Goal: Task Accomplishment & Management: Manage account settings

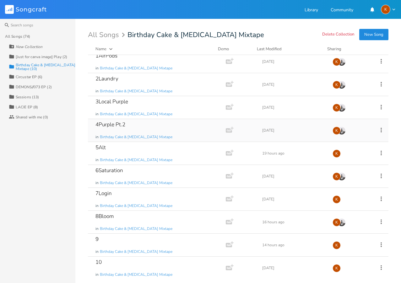
scroll to position [6, 0]
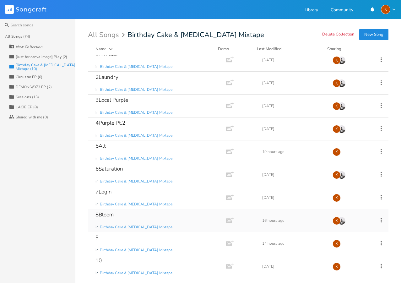
click at [379, 218] on icon at bounding box center [380, 219] width 7 height 7
click at [344, 160] on span "Edit Rename" at bounding box center [339, 160] width 20 height 4
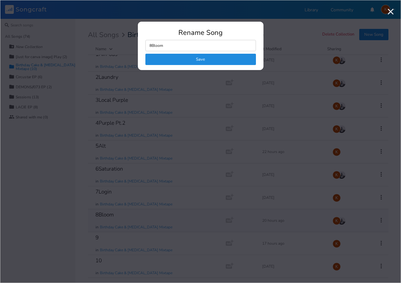
click at [172, 45] on input "8Bloom" at bounding box center [200, 45] width 110 height 11
type input "8Lucy Bloom"
click button "Save" at bounding box center [200, 59] width 110 height 11
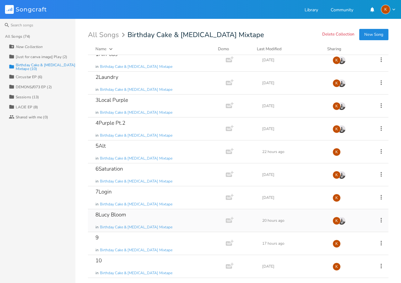
click at [377, 219] on icon at bounding box center [380, 219] width 7 height 7
click at [345, 157] on li "Edit Rename" at bounding box center [352, 160] width 50 height 11
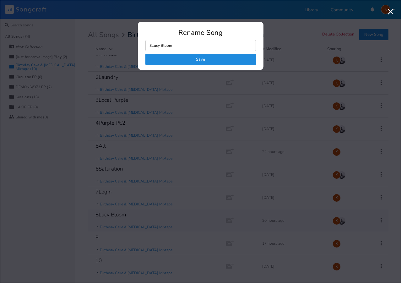
click at [152, 47] on input "8Lucy Bloom" at bounding box center [200, 45] width 110 height 11
type input "8Hidding [PERSON_NAME]"
click button "Save" at bounding box center [200, 59] width 110 height 11
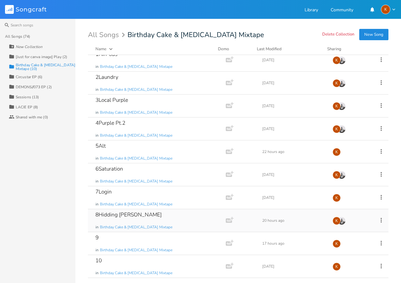
click at [377, 219] on icon at bounding box center [380, 219] width 7 height 7
click at [345, 158] on span "Edit Rename" at bounding box center [339, 160] width 20 height 4
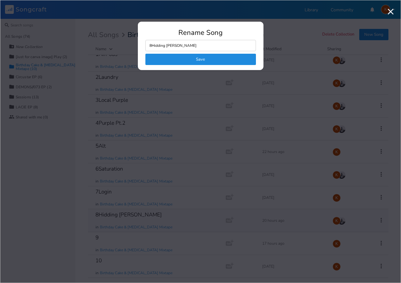
click at [164, 45] on input "8Hidding [PERSON_NAME]" at bounding box center [200, 45] width 110 height 11
type input "8Finding a [PERSON_NAME]"
click button "Save" at bounding box center [200, 59] width 110 height 11
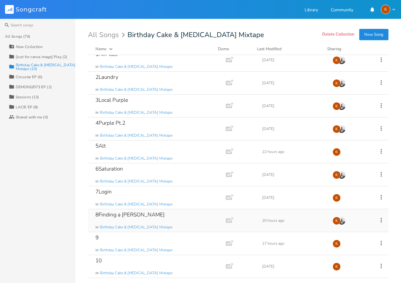
click at [377, 220] on icon at bounding box center [380, 219] width 7 height 7
click at [344, 160] on span "Edit Rename" at bounding box center [339, 160] width 20 height 4
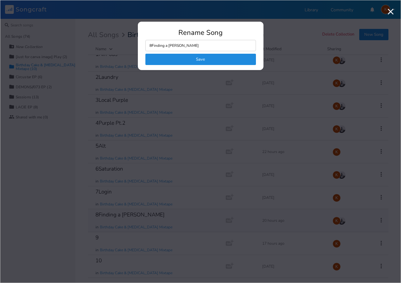
click at [167, 46] on input "8Finding a [PERSON_NAME]" at bounding box center [200, 45] width 110 height 11
type input "8Finding [PERSON_NAME] Tears"
click button "Save" at bounding box center [200, 59] width 110 height 11
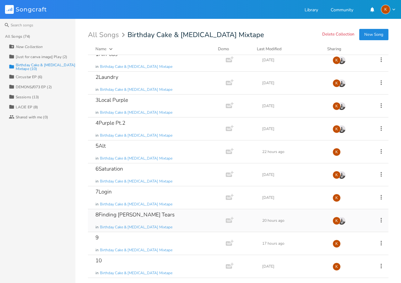
click at [377, 216] on icon at bounding box center [380, 219] width 7 height 7
click at [349, 157] on li "Edit Rename" at bounding box center [352, 160] width 50 height 11
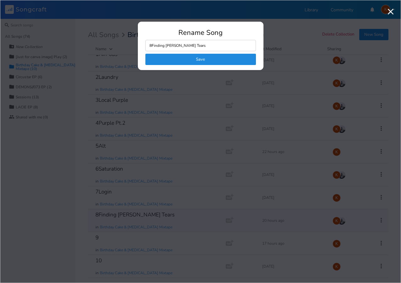
click at [164, 44] on input "8Finding [PERSON_NAME] Tears" at bounding box center [200, 45] width 110 height 11
type input "8Pick a [PERSON_NAME] Tears"
click button "Save" at bounding box center [200, 59] width 110 height 11
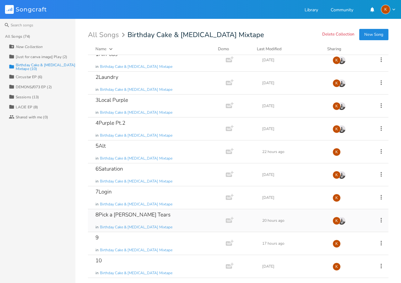
click at [377, 218] on icon at bounding box center [380, 219] width 7 height 7
click at [336, 159] on span "Edit Rename" at bounding box center [339, 160] width 20 height 4
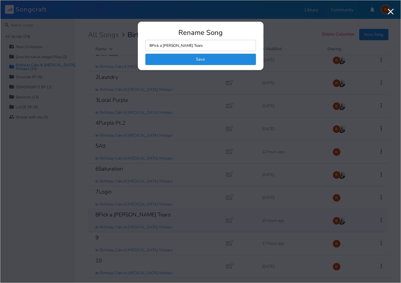
click at [212, 47] on input "8Pick a [PERSON_NAME] Tears" at bounding box center [200, 45] width 110 height 11
type input "8Pick a [PERSON_NAME]/Floating [PERSON_NAME]"
click button "Save" at bounding box center [200, 59] width 110 height 11
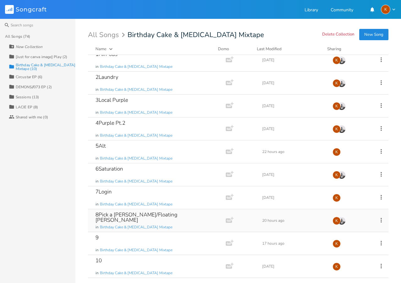
click at [377, 219] on icon at bounding box center [380, 219] width 7 height 7
click at [338, 159] on span "Edit Rename" at bounding box center [339, 160] width 20 height 4
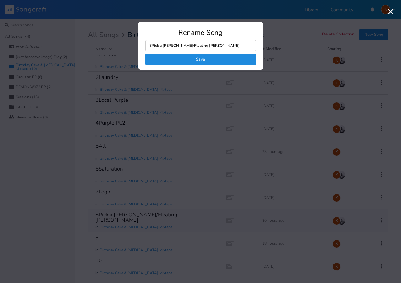
click at [161, 45] on input "8Pick a [PERSON_NAME]/Floating [PERSON_NAME]" at bounding box center [200, 45] width 110 height 11
type input "8Shown a Luucy Bloom"
click button "Save" at bounding box center [200, 59] width 110 height 11
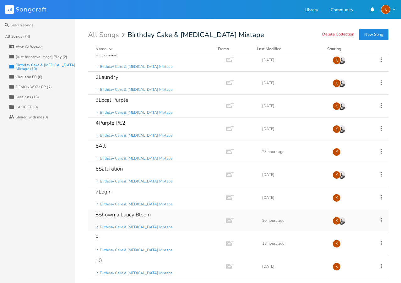
click at [377, 219] on icon at bounding box center [380, 219] width 7 height 7
click at [345, 162] on li "Edit Rename" at bounding box center [352, 160] width 50 height 11
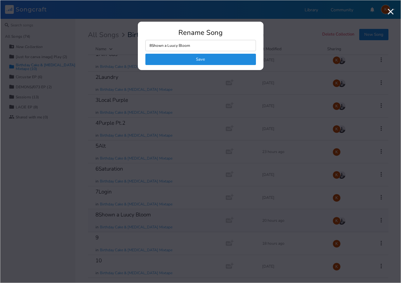
click at [168, 46] on input "8Shown a Luucy Bloom" at bounding box center [200, 45] width 110 height 11
type input "8Luccy Bloom"
click button "Save" at bounding box center [200, 59] width 110 height 11
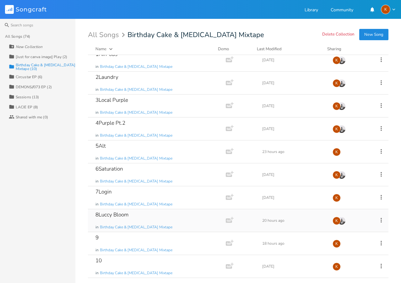
click at [377, 218] on icon at bounding box center [380, 219] width 7 height 7
click at [343, 163] on li "Edit Rename" at bounding box center [352, 160] width 50 height 11
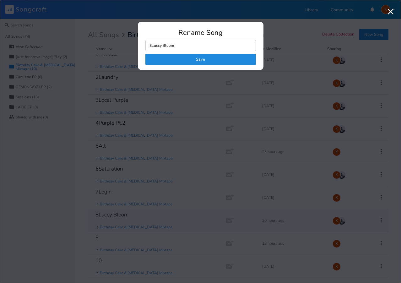
click at [157, 45] on input "8Luccy Bloom" at bounding box center [200, 45] width 110 height 11
type input "8Luucy Bloom"
click button "Save" at bounding box center [200, 59] width 110 height 11
